Goal: Task Accomplishment & Management: Complete application form

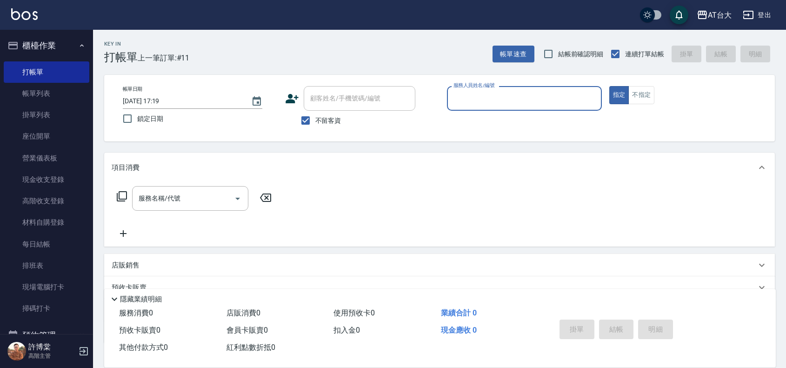
click at [537, 94] on input "服務人員姓名/編號" at bounding box center [524, 98] width 147 height 16
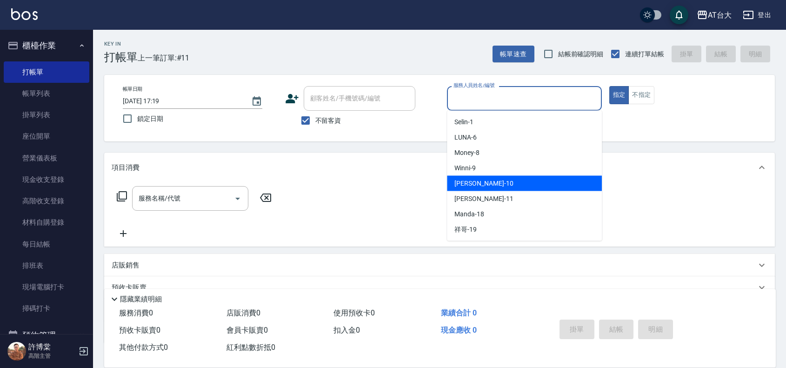
click at [511, 177] on div "JOJO -10" at bounding box center [524, 183] width 155 height 15
type input "JOJO-10"
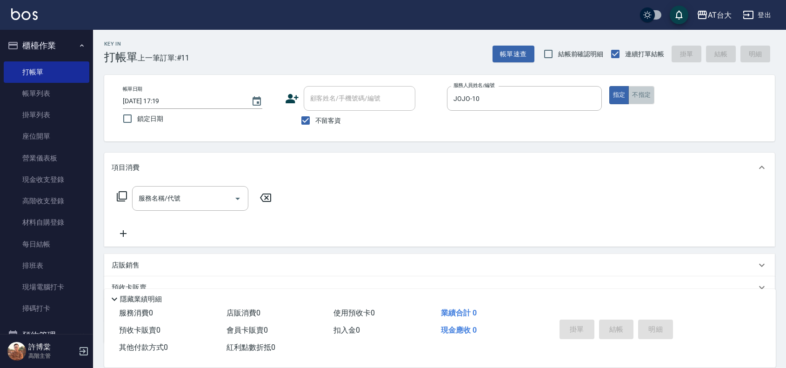
click at [650, 91] on button "不指定" at bounding box center [642, 95] width 26 height 18
click at [215, 191] on input "服務名稱/代號" at bounding box center [183, 198] width 94 height 16
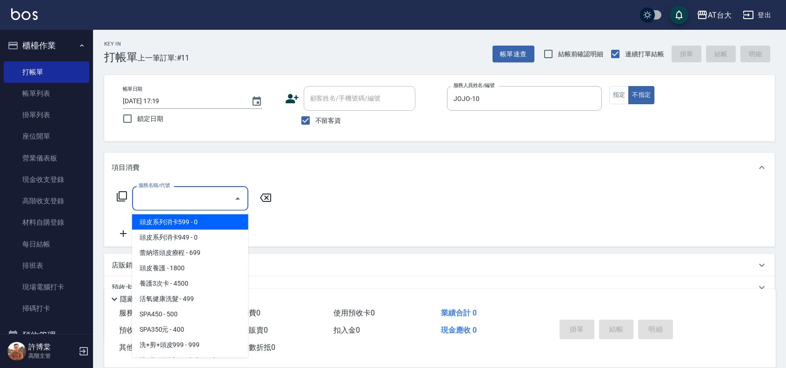
click at [193, 206] on input "服務名稱/代號" at bounding box center [183, 198] width 94 height 16
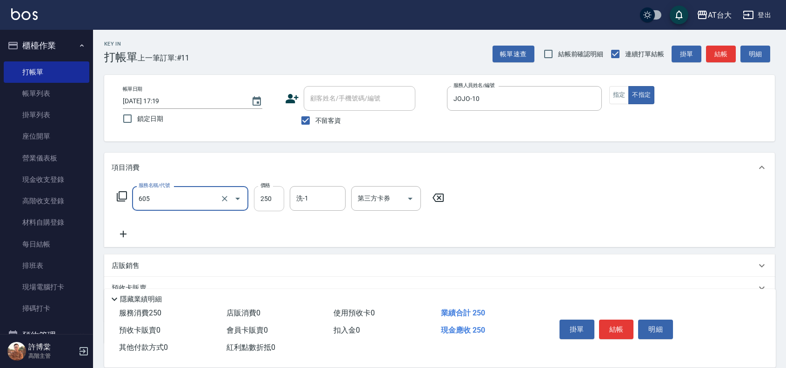
type input "洗髮 (女)(605)"
click at [269, 204] on input "250" at bounding box center [269, 198] width 30 height 25
type input "450"
click at [619, 326] on button "結帳" at bounding box center [616, 330] width 35 height 20
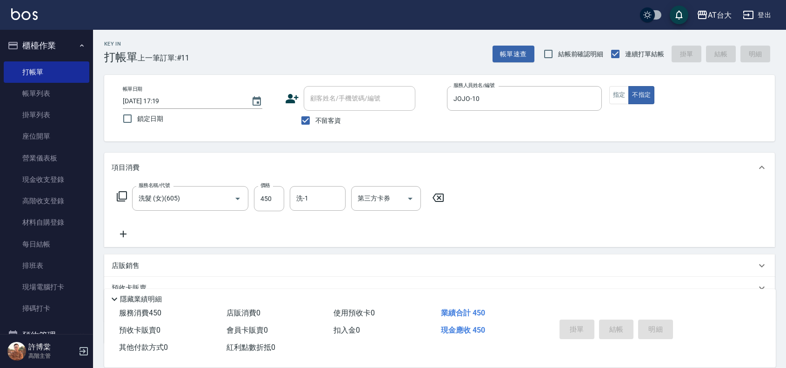
type input "[DATE] 18:00"
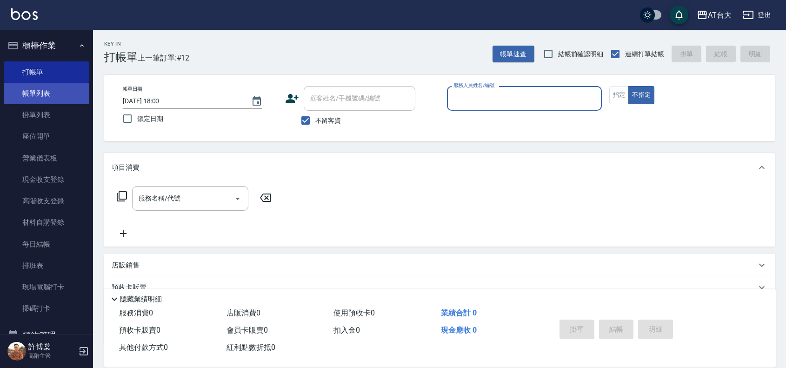
drag, startPoint x: 52, startPoint y: 96, endPoint x: 51, endPoint y: 85, distance: 10.7
click at [52, 96] on link "帳單列表" at bounding box center [47, 93] width 86 height 21
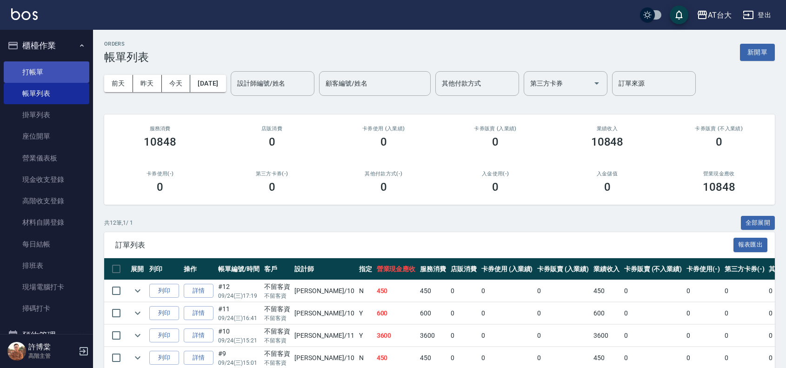
click at [51, 71] on link "打帳單" at bounding box center [47, 71] width 86 height 21
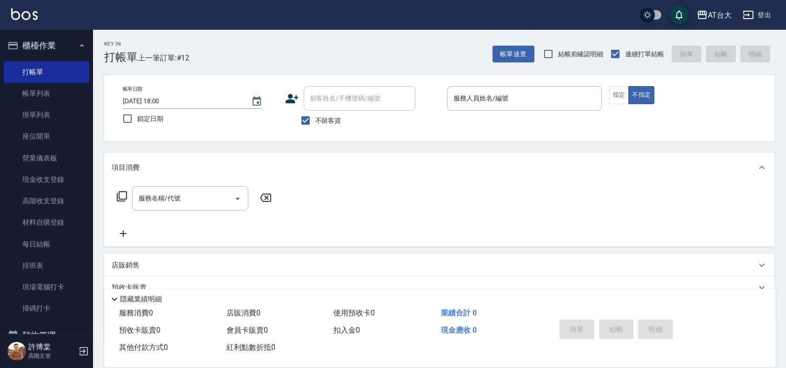
click at [522, 80] on div "帳單日期 [DATE] 18:00 鎖定日期 顧客姓名/手機號碼/編號 顧客姓名/手機號碼/編號 不留客資 服務人員姓名/編號 服務人員姓名/編號 指定 不指定" at bounding box center [439, 108] width 671 height 67
click at [518, 86] on div "服務人員姓名/編號" at bounding box center [524, 98] width 155 height 25
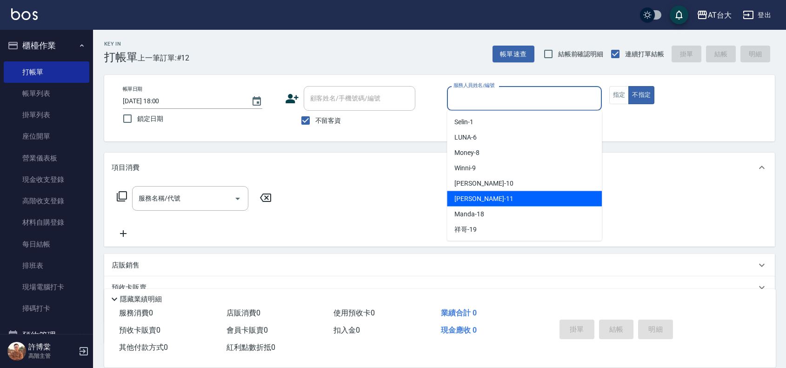
click at [493, 205] on div "[PERSON_NAME] -11" at bounding box center [524, 198] width 155 height 15
type input "[PERSON_NAME]-11"
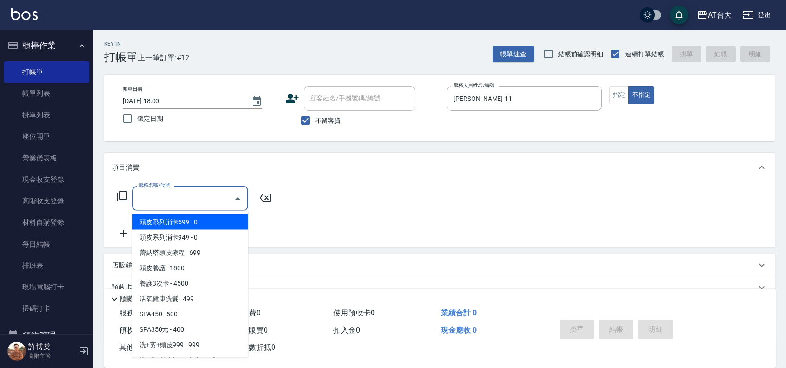
click at [196, 201] on input "服務名稱/代號" at bounding box center [183, 198] width 94 height 16
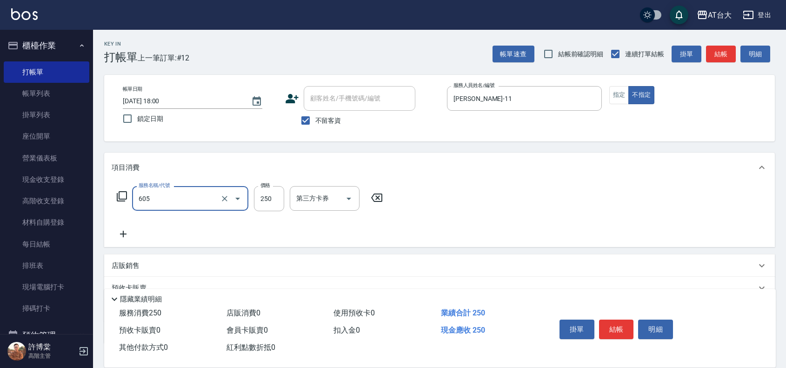
type input "洗髮 (女)(605)"
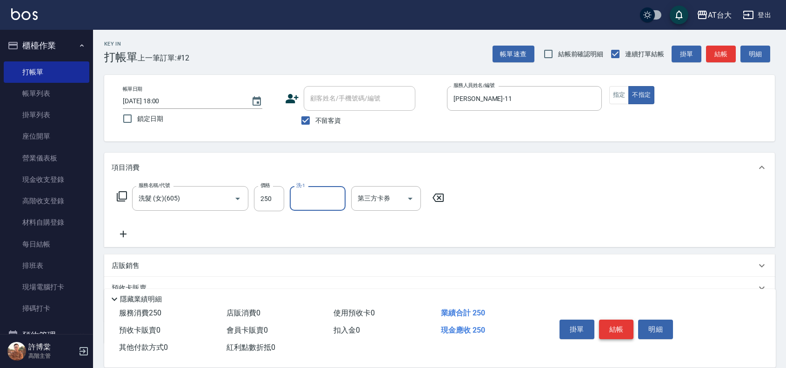
click at [617, 333] on button "結帳" at bounding box center [616, 330] width 35 height 20
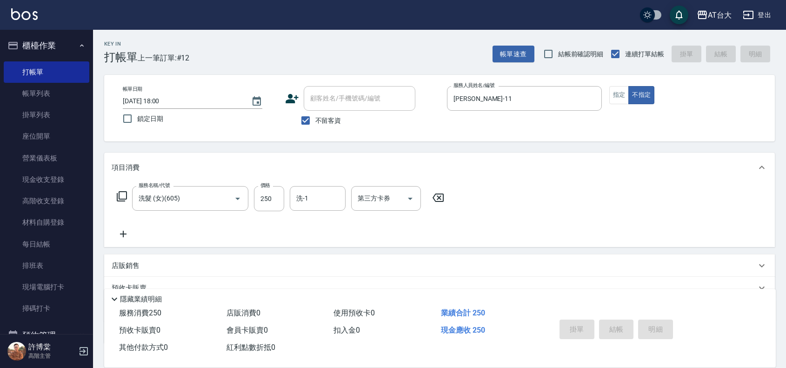
type input "[DATE] 18:03"
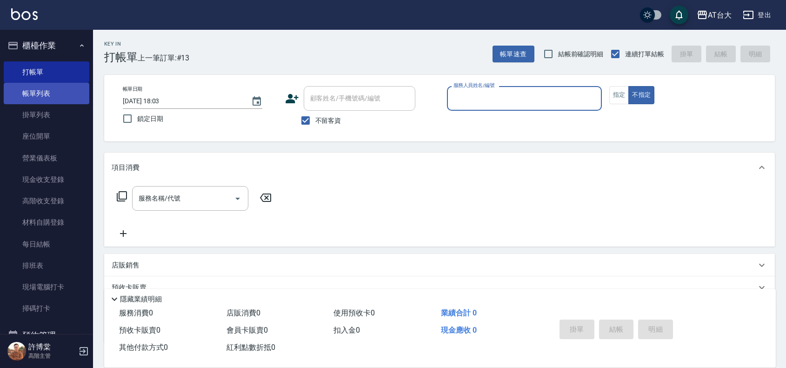
click at [35, 96] on link "帳單列表" at bounding box center [47, 93] width 86 height 21
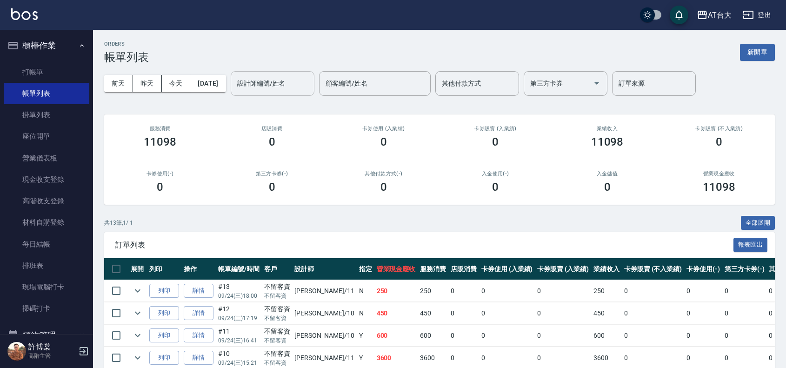
click at [308, 89] on input "設計師編號/姓名" at bounding box center [272, 83] width 75 height 16
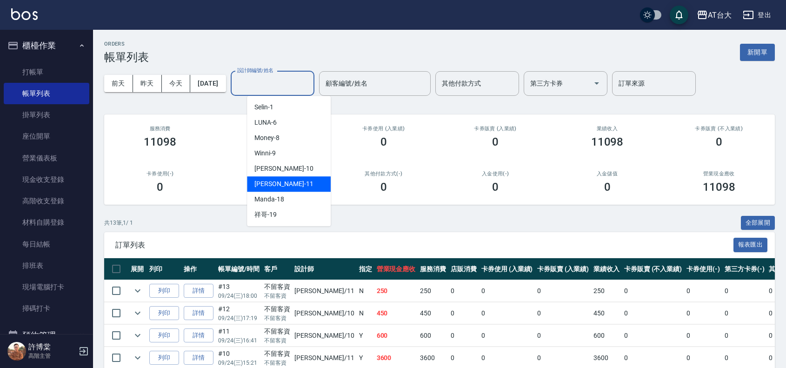
click at [299, 182] on div "[PERSON_NAME] -11" at bounding box center [289, 183] width 84 height 15
type input "[PERSON_NAME]-11"
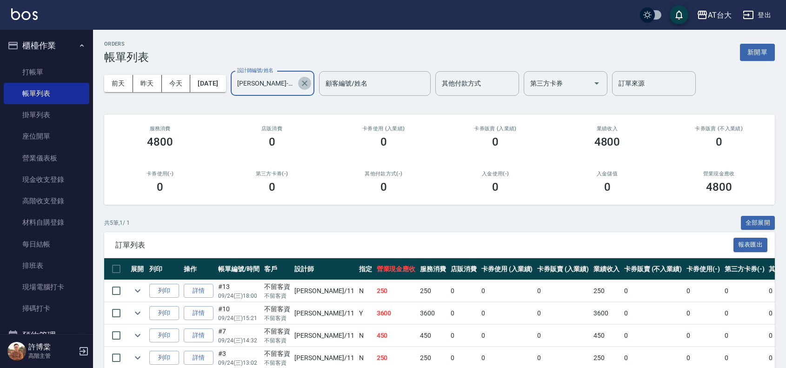
click at [309, 87] on icon "Clear" at bounding box center [304, 83] width 9 height 9
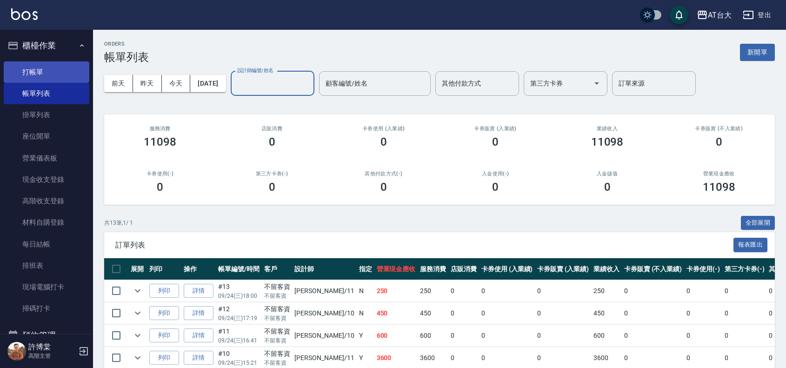
click at [26, 77] on link "打帳單" at bounding box center [47, 71] width 86 height 21
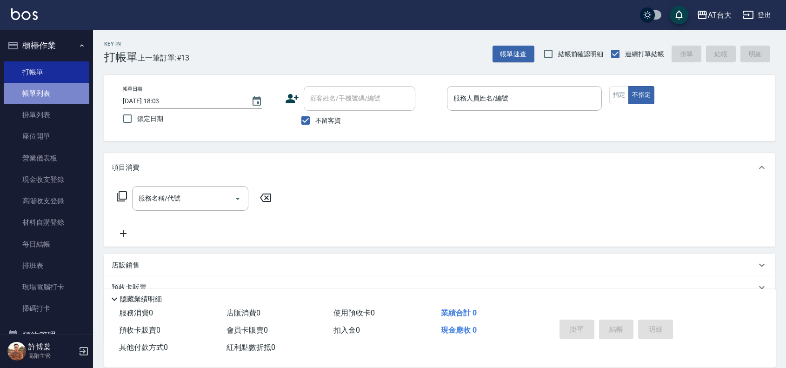
click at [55, 95] on link "帳單列表" at bounding box center [47, 93] width 86 height 21
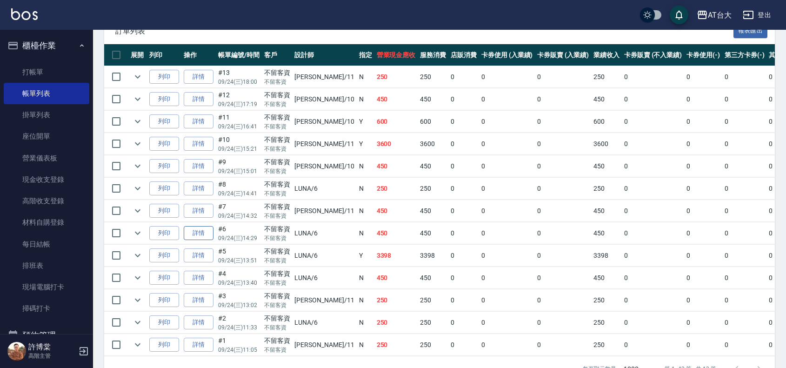
scroll to position [233, 0]
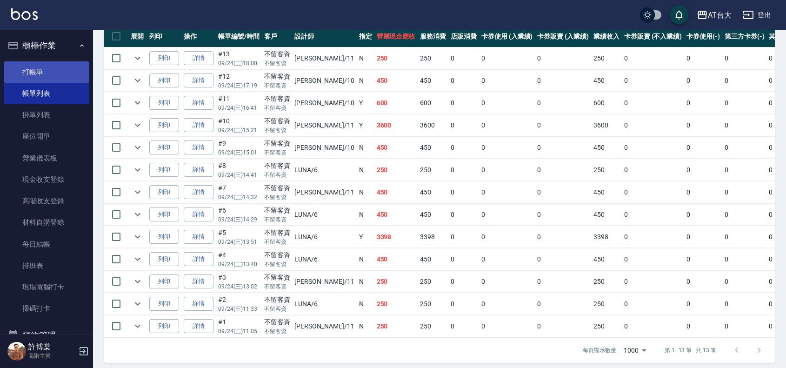
click at [40, 67] on link "打帳單" at bounding box center [47, 71] width 86 height 21
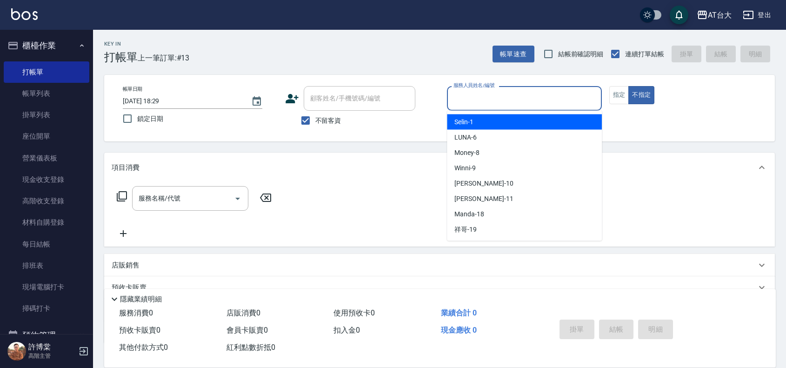
click at [459, 96] on input "服務人員姓名/編號" at bounding box center [524, 98] width 147 height 16
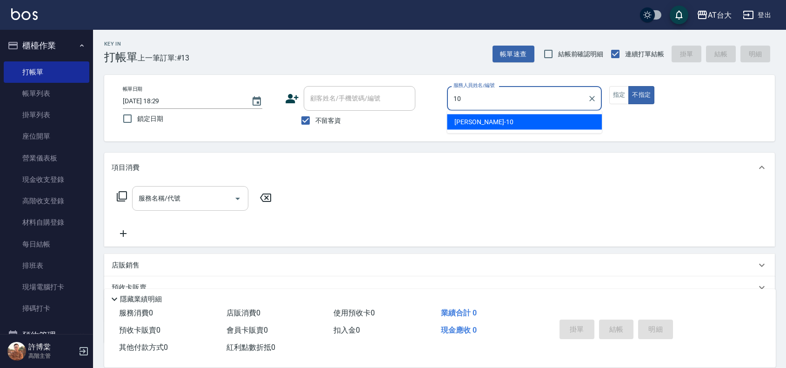
type input "10"
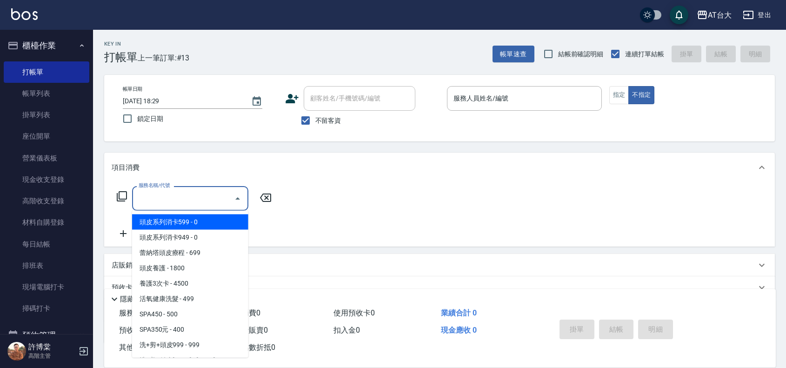
click at [191, 190] on input "服務名稱/代號" at bounding box center [183, 198] width 94 height 16
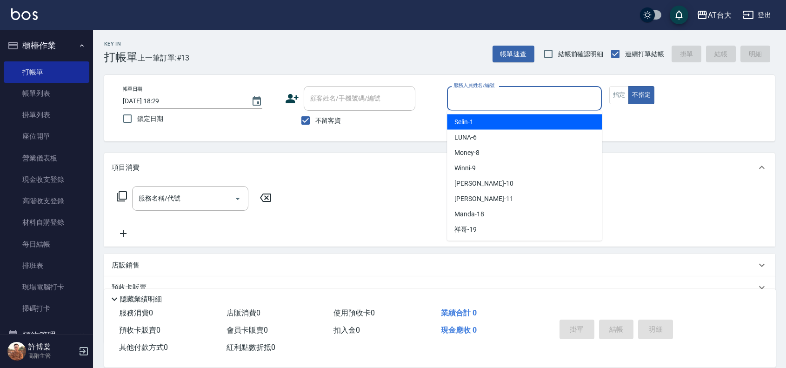
click at [500, 103] on input "服務人員姓名/編號" at bounding box center [524, 98] width 147 height 16
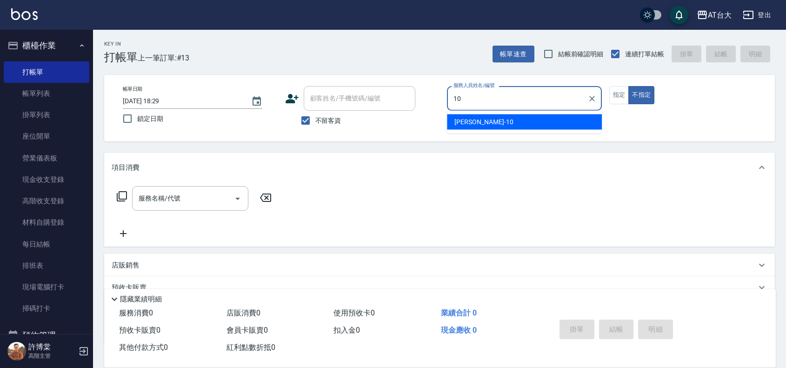
click at [460, 119] on span "JOJO -10" at bounding box center [484, 122] width 59 height 10
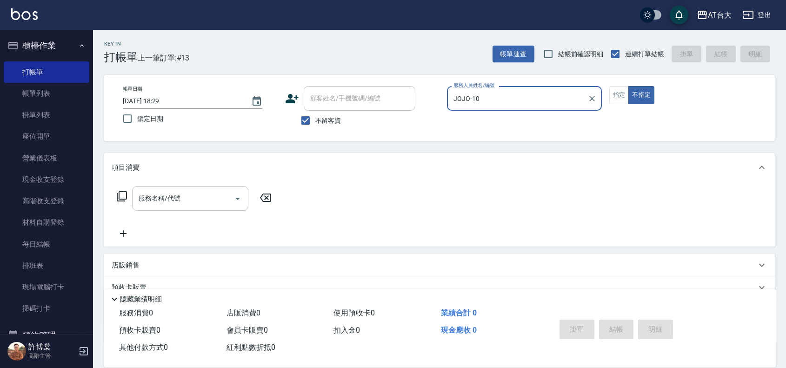
type input "JOJO-10"
click at [162, 201] on input "服務名稱/代號" at bounding box center [183, 198] width 94 height 16
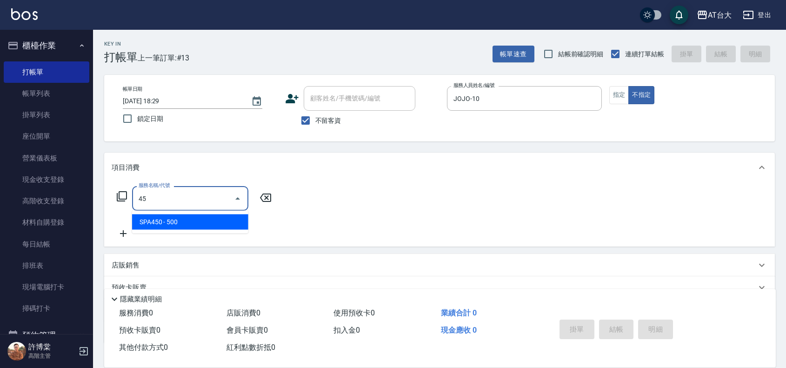
type input "4"
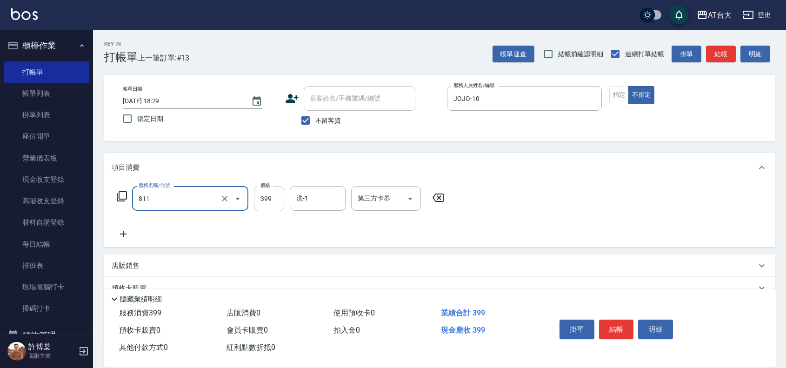
type input "洗+剪(811)"
click at [270, 196] on input "399" at bounding box center [269, 198] width 30 height 25
type input "450"
click at [608, 322] on button "結帳" at bounding box center [616, 330] width 35 height 20
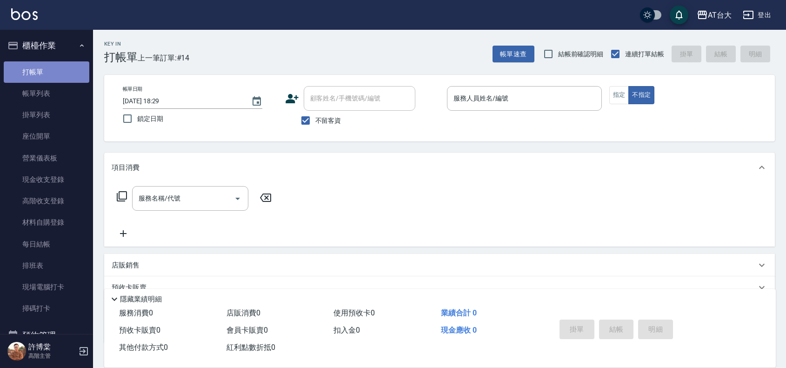
click at [52, 75] on link "打帳單" at bounding box center [47, 71] width 86 height 21
drag, startPoint x: 51, startPoint y: 91, endPoint x: 308, endPoint y: 206, distance: 281.6
click at [52, 91] on link "帳單列表" at bounding box center [47, 93] width 86 height 21
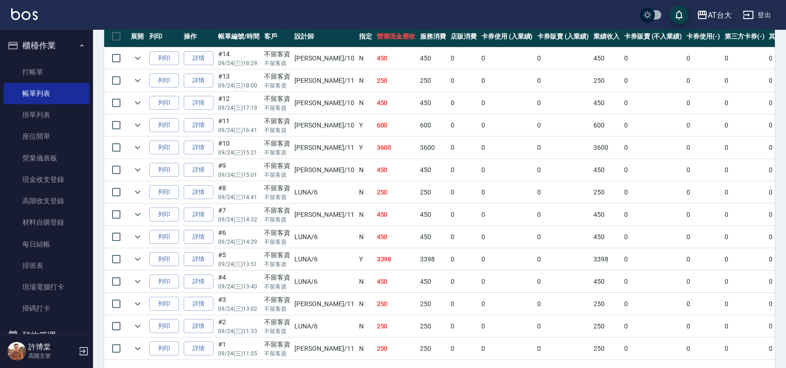
scroll to position [273, 0]
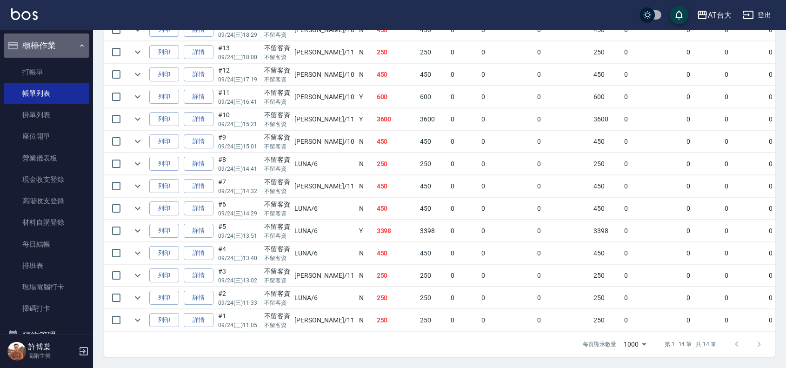
click at [61, 44] on button "櫃檯作業" at bounding box center [47, 46] width 86 height 24
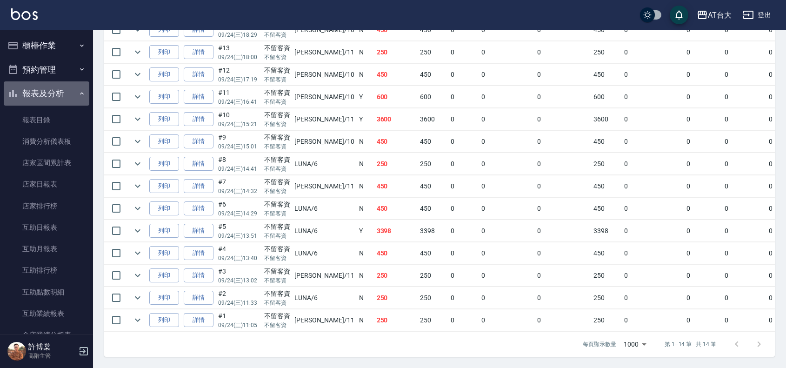
click at [47, 91] on button "報表及分析" at bounding box center [47, 93] width 86 height 24
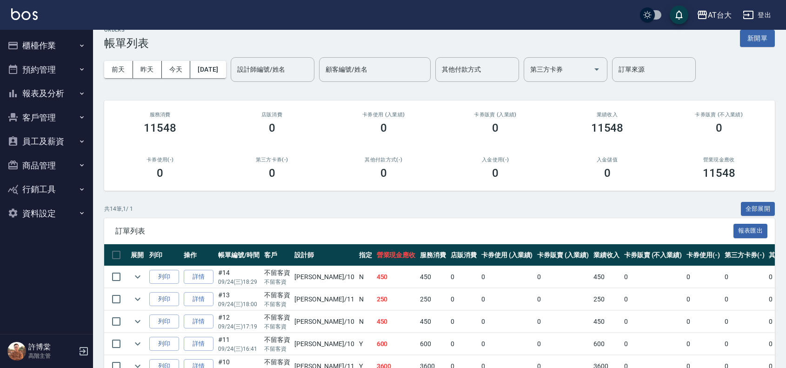
scroll to position [0, 0]
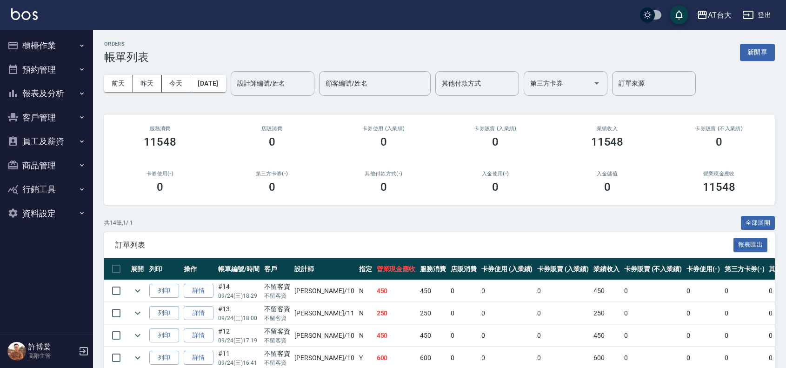
click at [26, 41] on button "櫃檯作業" at bounding box center [47, 46] width 86 height 24
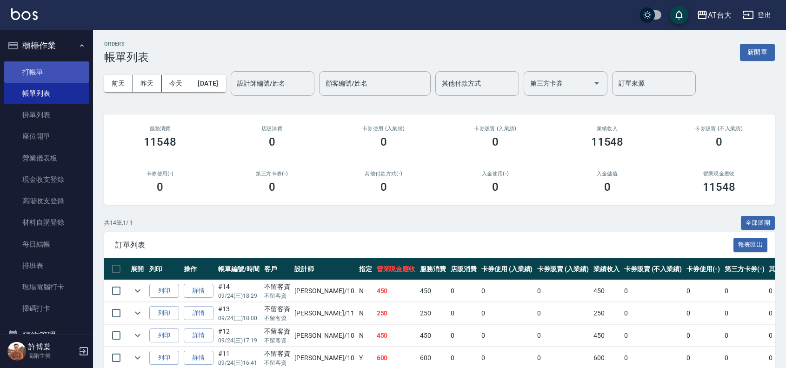
click at [36, 62] on link "打帳單" at bounding box center [47, 71] width 86 height 21
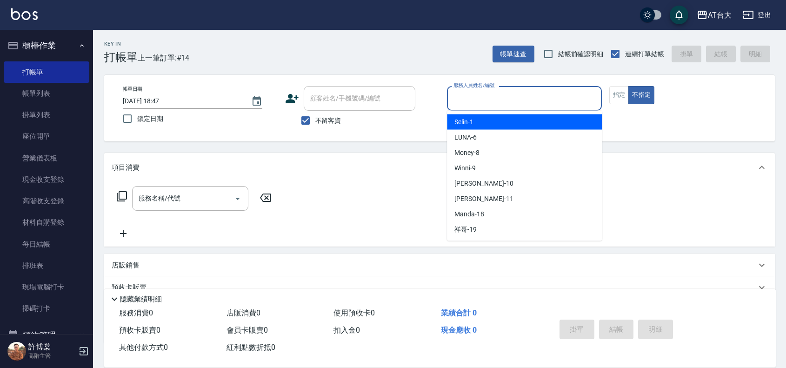
click at [485, 104] on input "服務人員姓名/編號" at bounding box center [524, 98] width 147 height 16
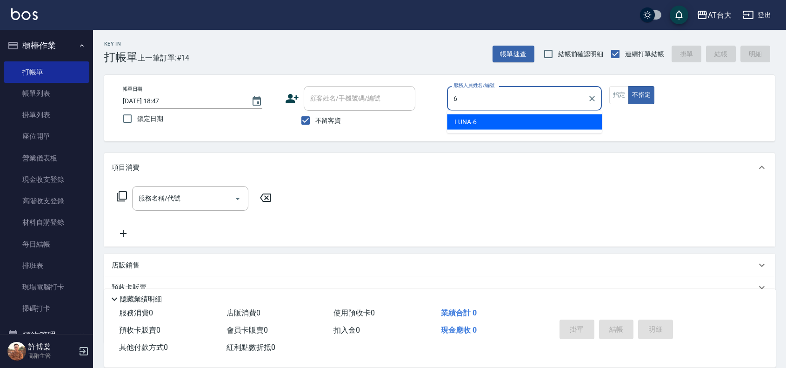
type input "LUNA-6"
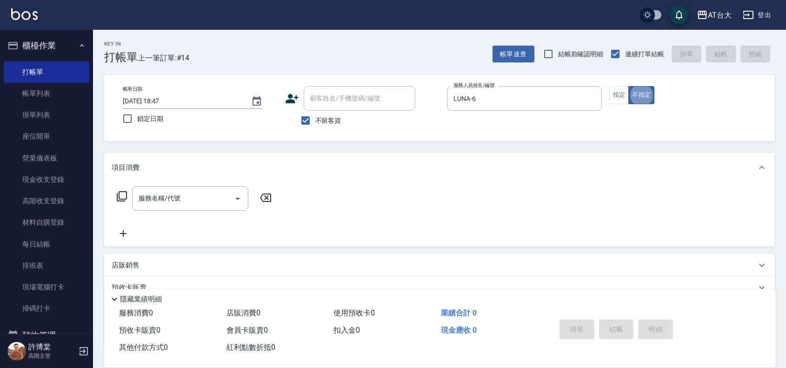
type button "false"
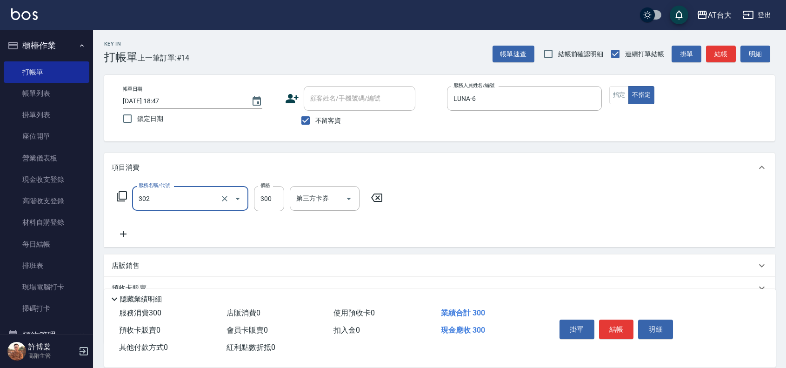
type input "剪髮(302)"
type input "250"
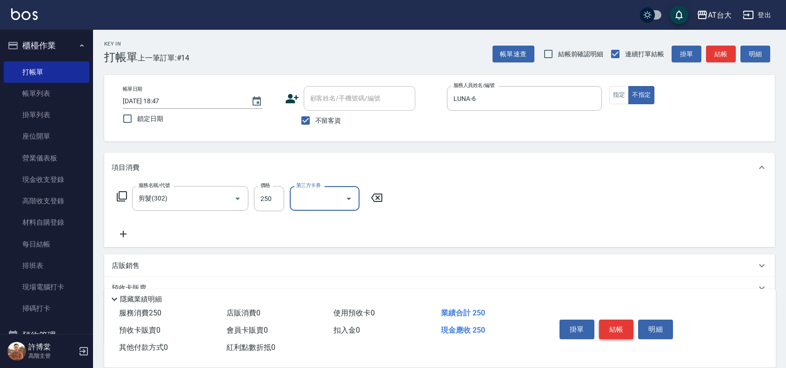
click at [621, 335] on button "結帳" at bounding box center [616, 330] width 35 height 20
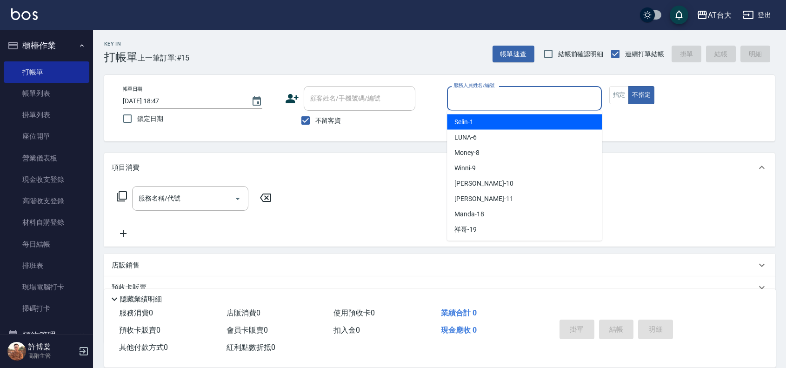
drag, startPoint x: 498, startPoint y: 91, endPoint x: 498, endPoint y: 101, distance: 9.8
click at [498, 91] on input "服務人員姓名/編號" at bounding box center [524, 98] width 147 height 16
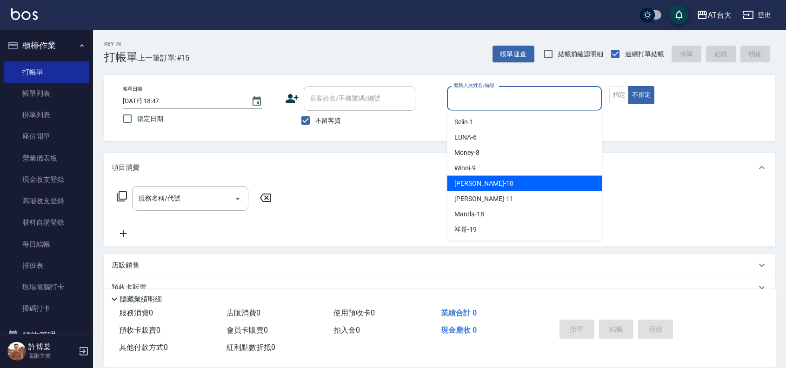
click at [483, 181] on div "JOJO -10" at bounding box center [524, 183] width 155 height 15
type input "JOJO-10"
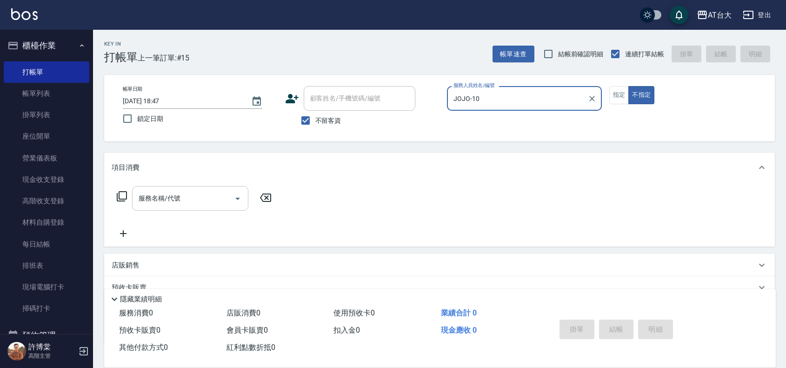
click at [154, 198] on div "服務名稱/代號 服務名稱/代號" at bounding box center [190, 198] width 116 height 25
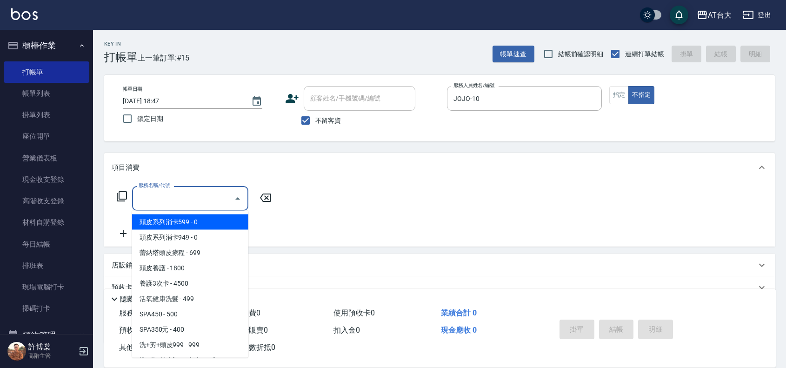
type input "3"
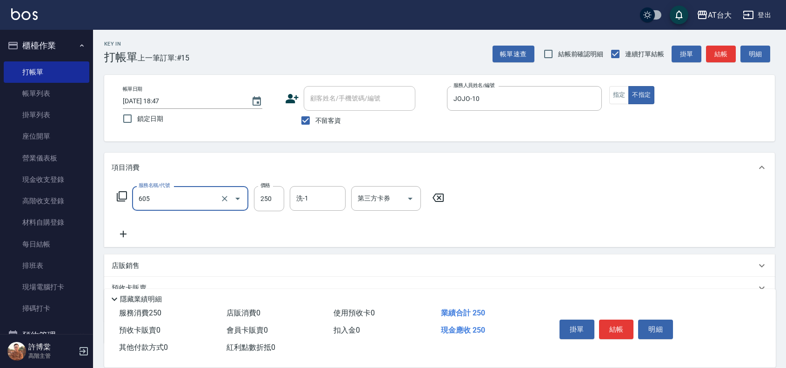
type input "洗髮 (女)(605)"
click at [252, 198] on div "服務名稱/代號 洗髮 (女)(605) 服務名稱/代號 價格 250 價格 洗-1 洗-1 第三方卡券 第三方卡券" at bounding box center [281, 198] width 338 height 25
click at [264, 195] on input "250" at bounding box center [269, 198] width 30 height 25
type input "350"
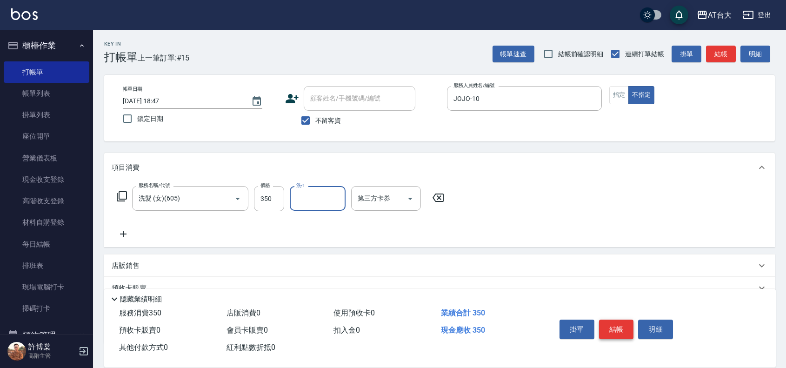
click at [617, 323] on button "結帳" at bounding box center [616, 330] width 35 height 20
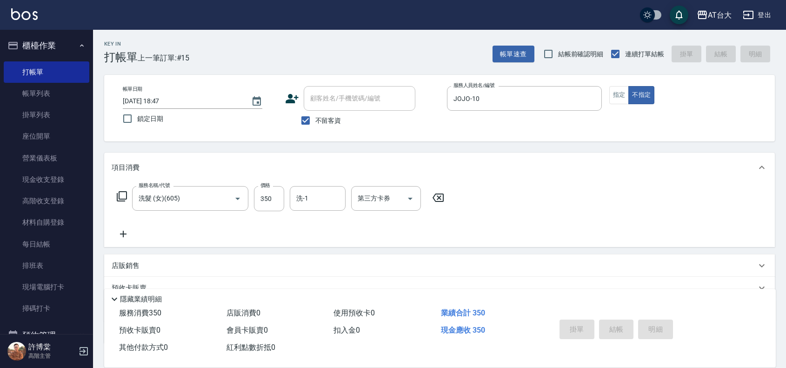
type input "[DATE] 19:06"
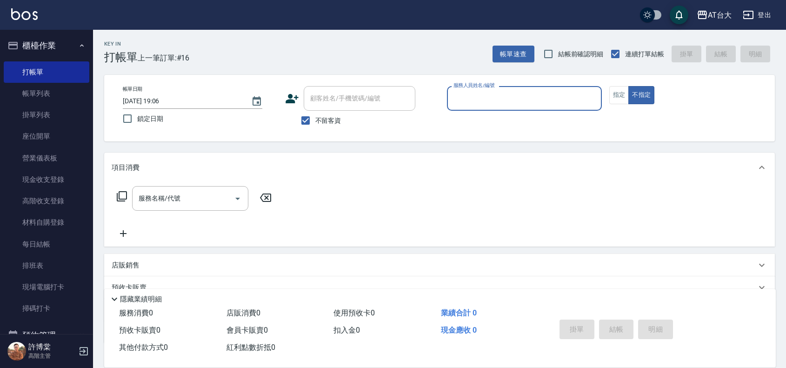
click at [520, 99] on input "服務人員姓名/編號" at bounding box center [524, 98] width 147 height 16
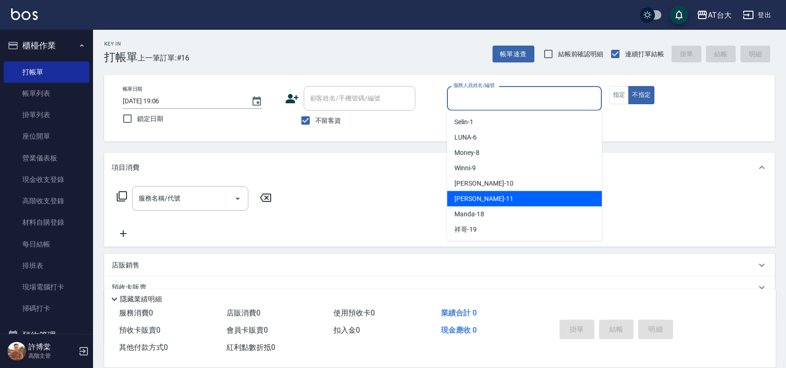
click at [497, 197] on div "[PERSON_NAME] -11" at bounding box center [524, 198] width 155 height 15
type input "[PERSON_NAME]-11"
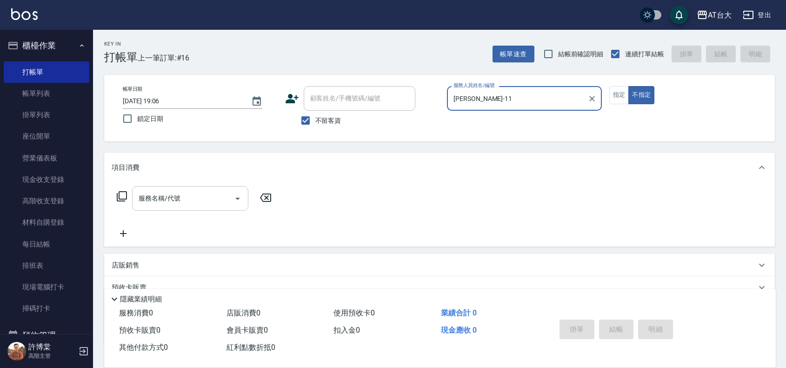
click at [219, 199] on input "服務名稱/代號" at bounding box center [183, 198] width 94 height 16
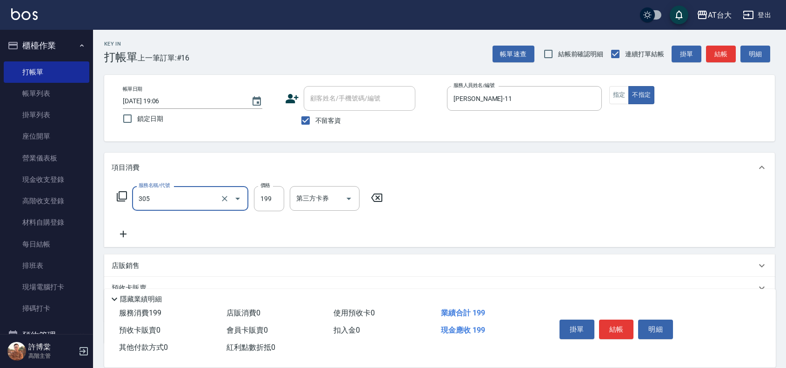
type input "剪髮(305)"
type input "250"
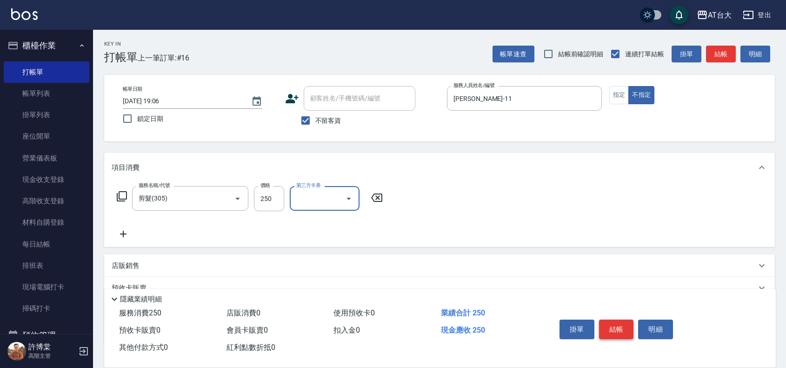
click at [610, 329] on button "結帳" at bounding box center [616, 330] width 35 height 20
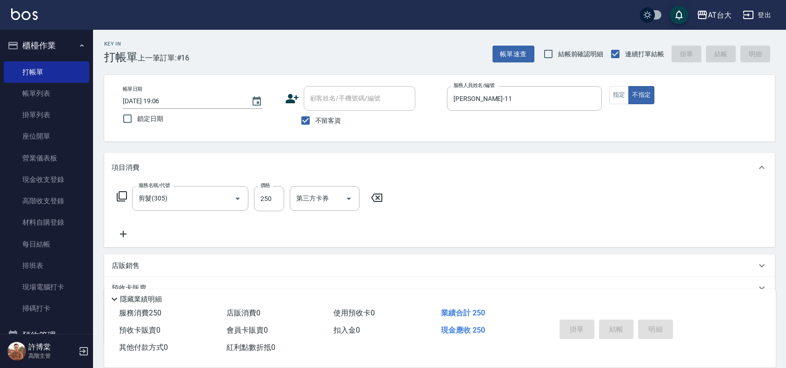
type input "[DATE] 19:07"
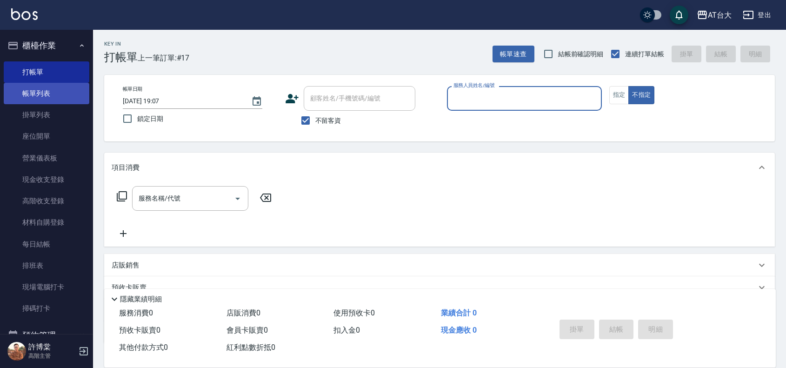
drag, startPoint x: 55, startPoint y: 87, endPoint x: 51, endPoint y: 83, distance: 5.3
click at [55, 87] on link "帳單列表" at bounding box center [47, 93] width 86 height 21
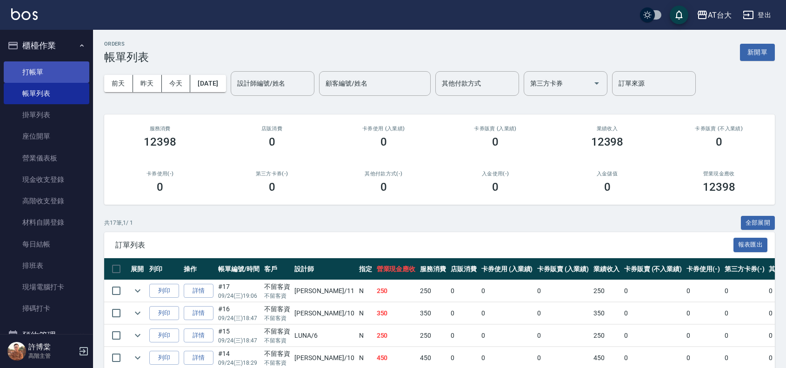
click at [54, 72] on link "打帳單" at bounding box center [47, 71] width 86 height 21
